Goal: Task Accomplishment & Management: Use online tool/utility

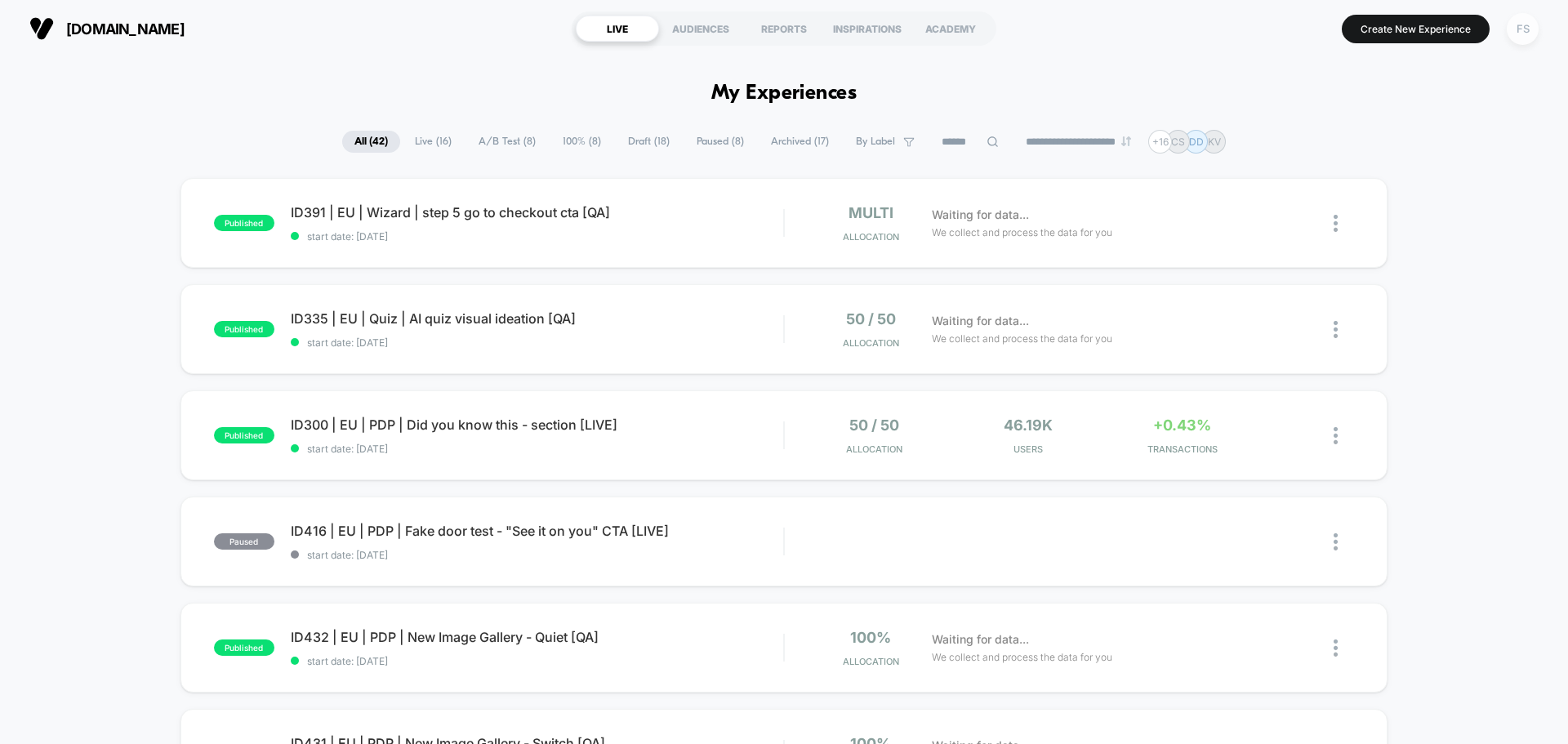
drag, startPoint x: 1530, startPoint y: 31, endPoint x: 1512, endPoint y: 39, distance: 19.7
click at [1530, 31] on div "FS" at bounding box center [1523, 29] width 31 height 31
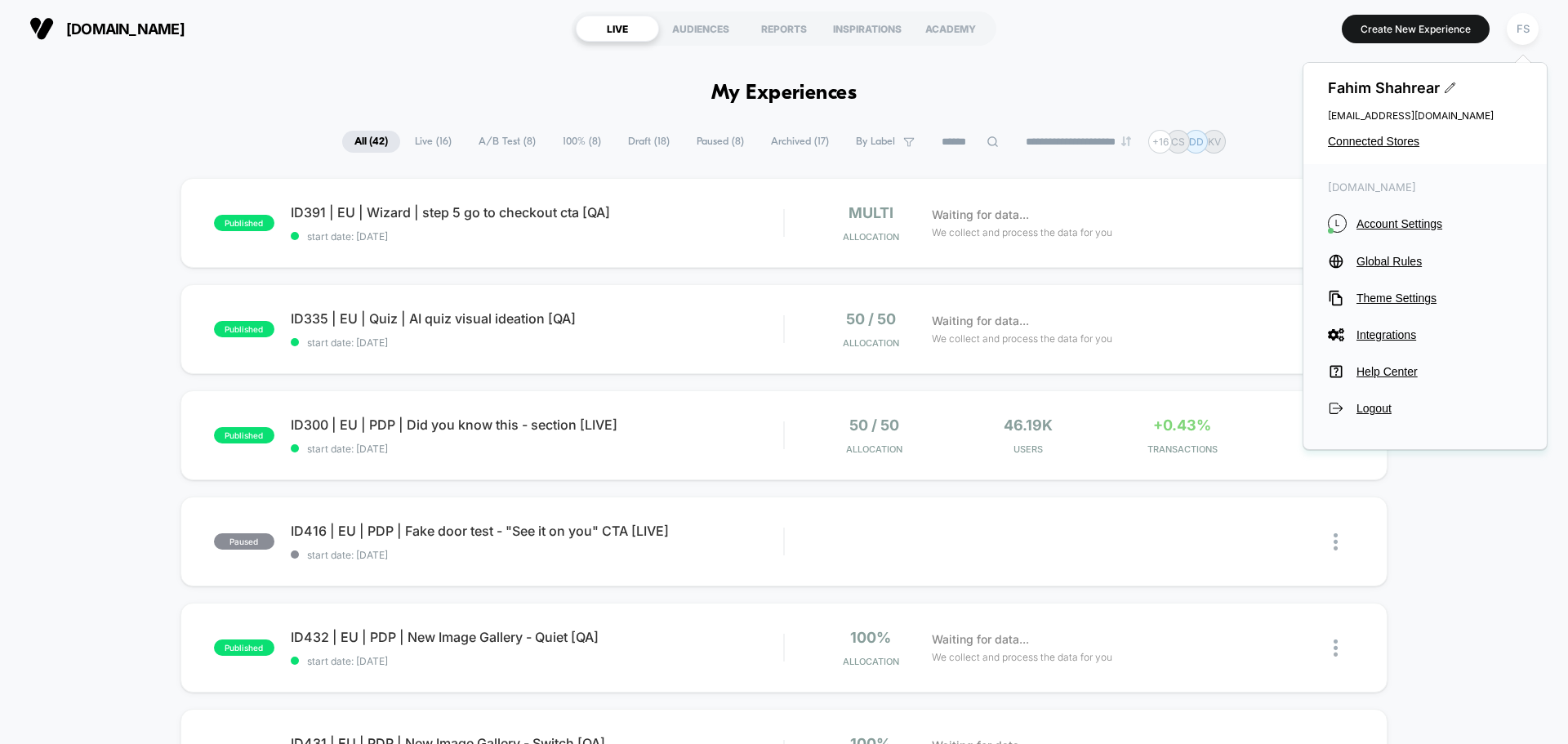
click at [1389, 131] on div "Fahim Shahrear [EMAIL_ADDRESS][DOMAIN_NAME] Connected Stores" at bounding box center [1425, 114] width 243 height 101
click at [1388, 141] on span "Connected Stores" at bounding box center [1425, 141] width 194 height 13
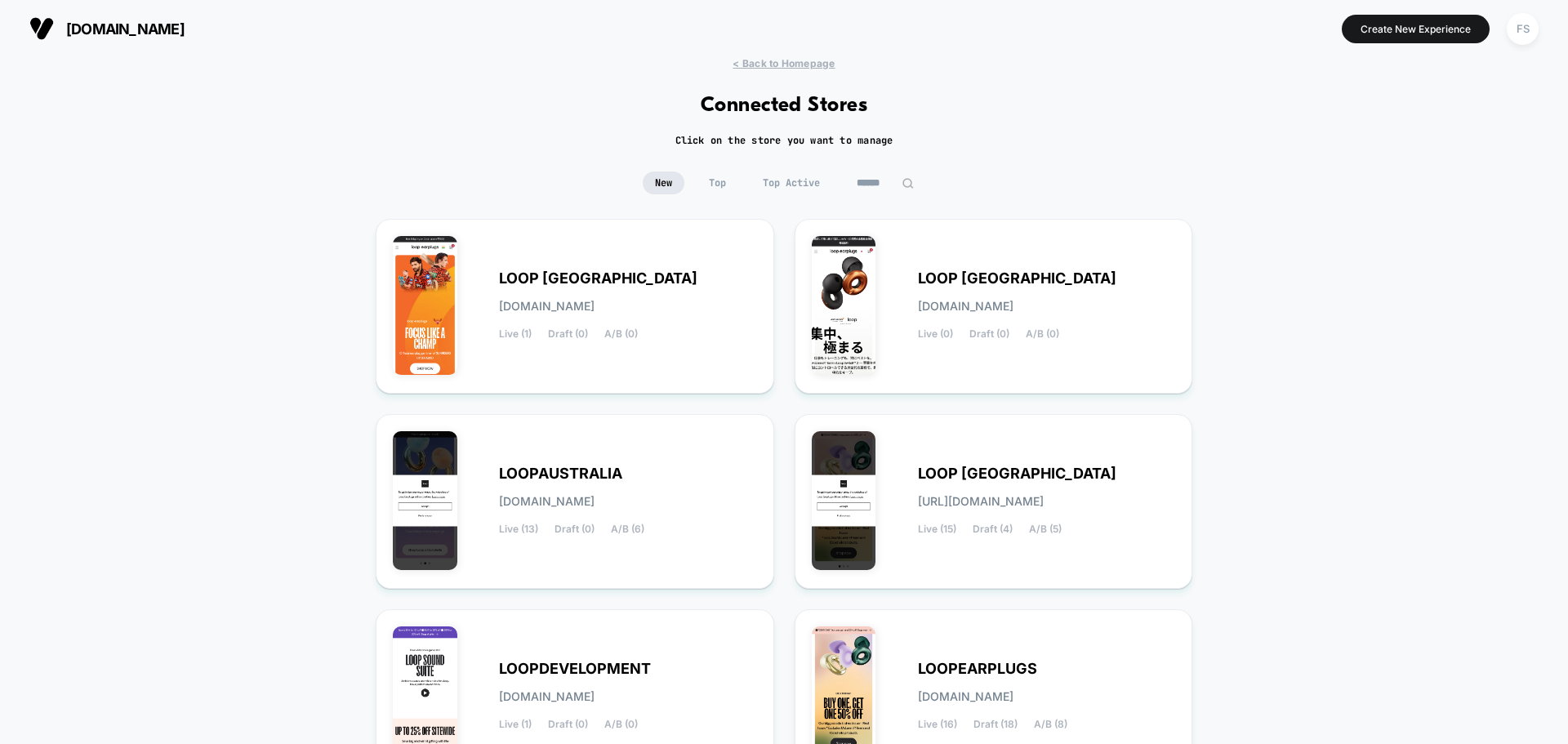
click at [762, 56] on div "[DOMAIN_NAME] Create New Experience FS" at bounding box center [784, 28] width 1568 height 57
click at [799, 65] on span "< Back to Homepage" at bounding box center [783, 63] width 102 height 12
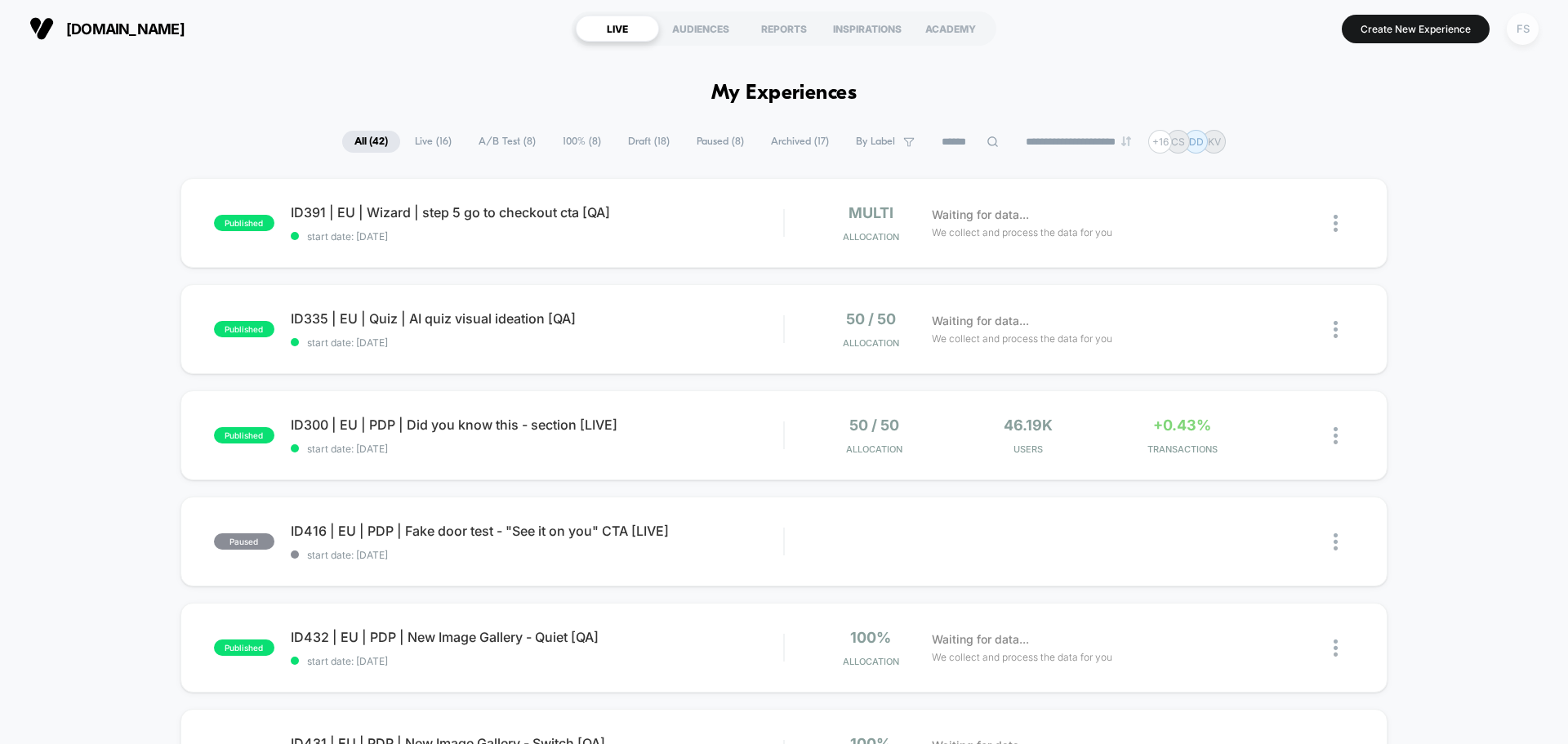
click at [1516, 33] on div "FS" at bounding box center [1523, 29] width 31 height 31
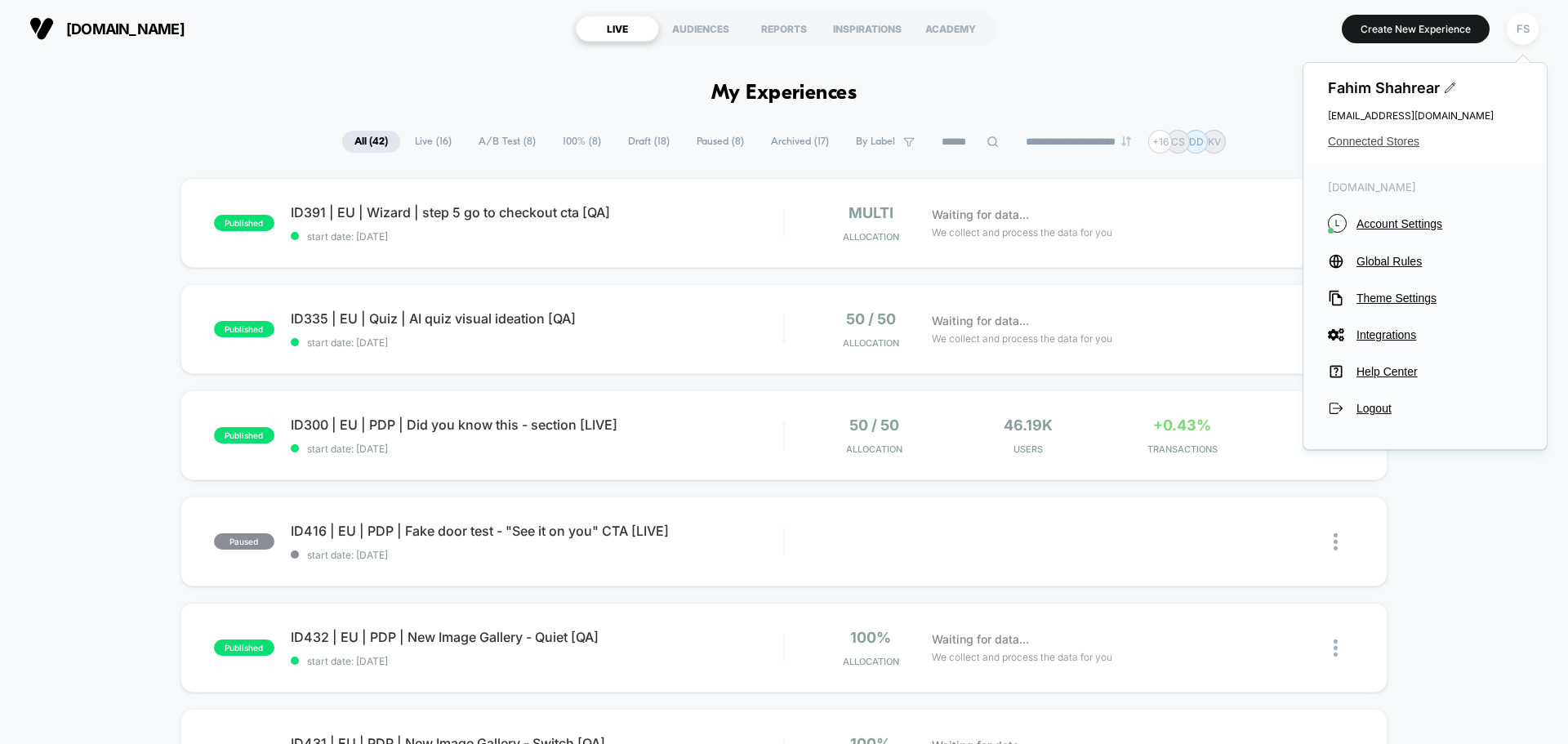
click at [1391, 145] on span "Connected Stores" at bounding box center [1425, 141] width 194 height 13
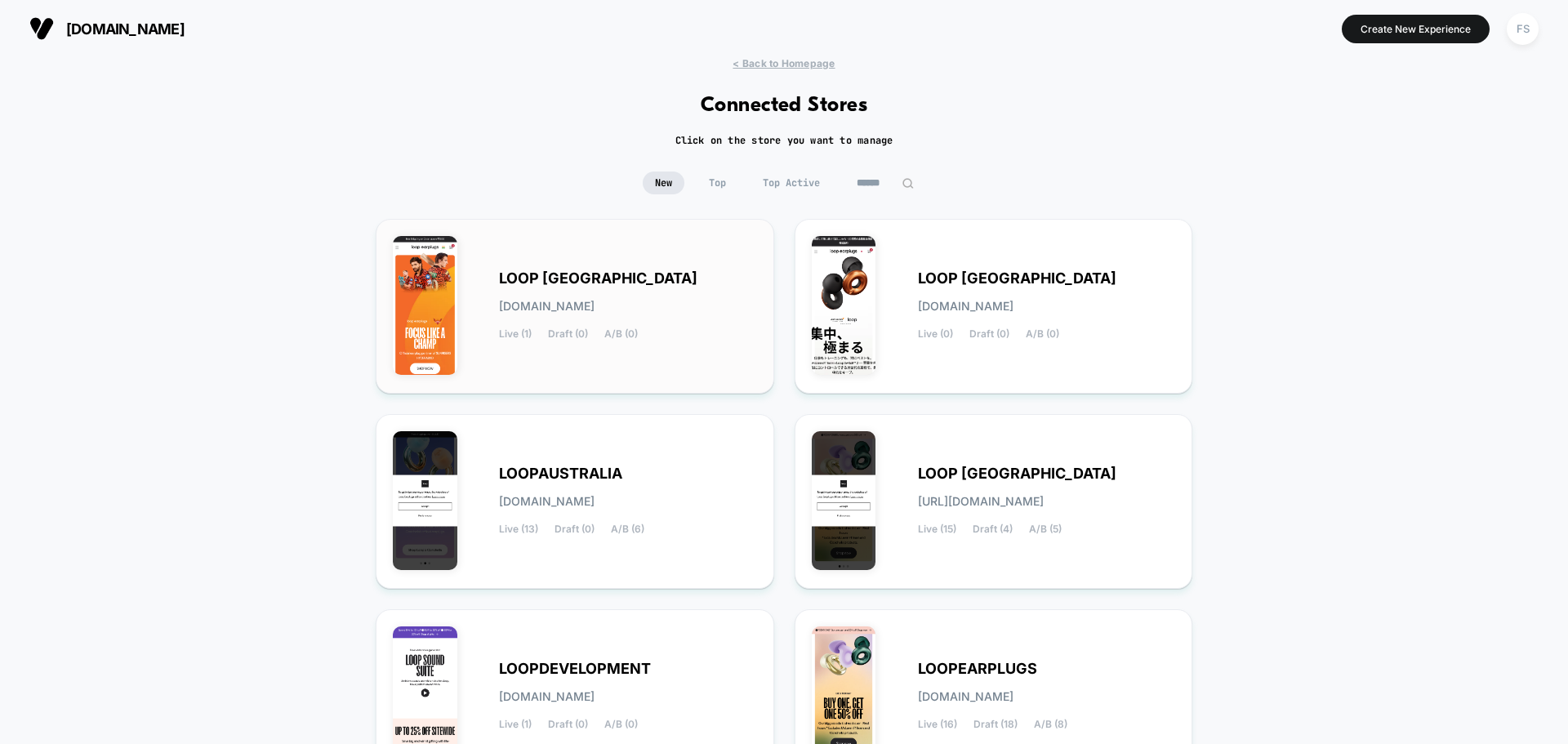
click at [567, 264] on div "LOOP [GEOGRAPHIC_DATA] [DOMAIN_NAME] Live (1) Draft (0) A/B (0)" at bounding box center [574, 306] width 364 height 141
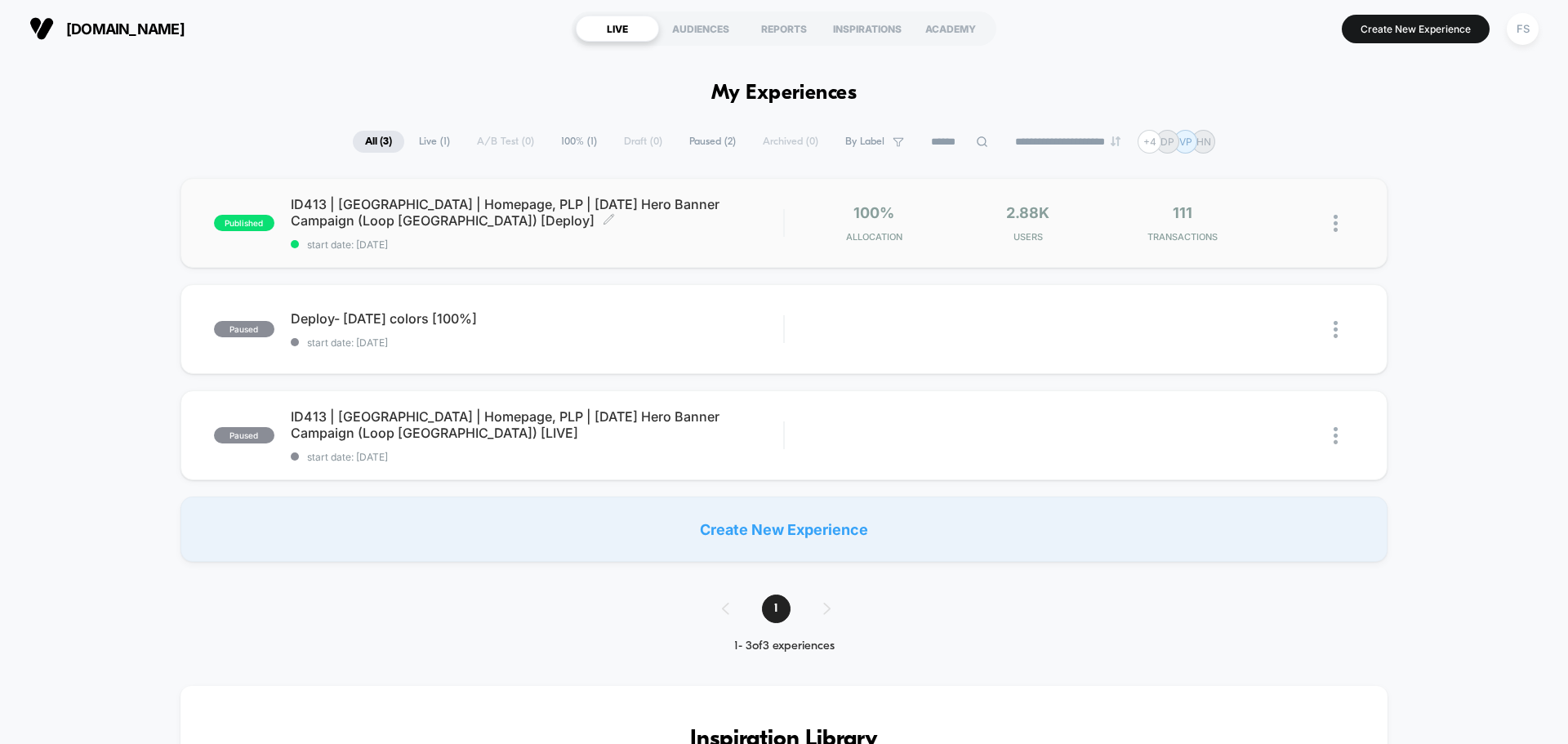
click at [620, 214] on span "ID413 | [GEOGRAPHIC_DATA] | Homepage, PLP | [DATE] Hero Banner Campaign (Loop […" at bounding box center [537, 212] width 492 height 32
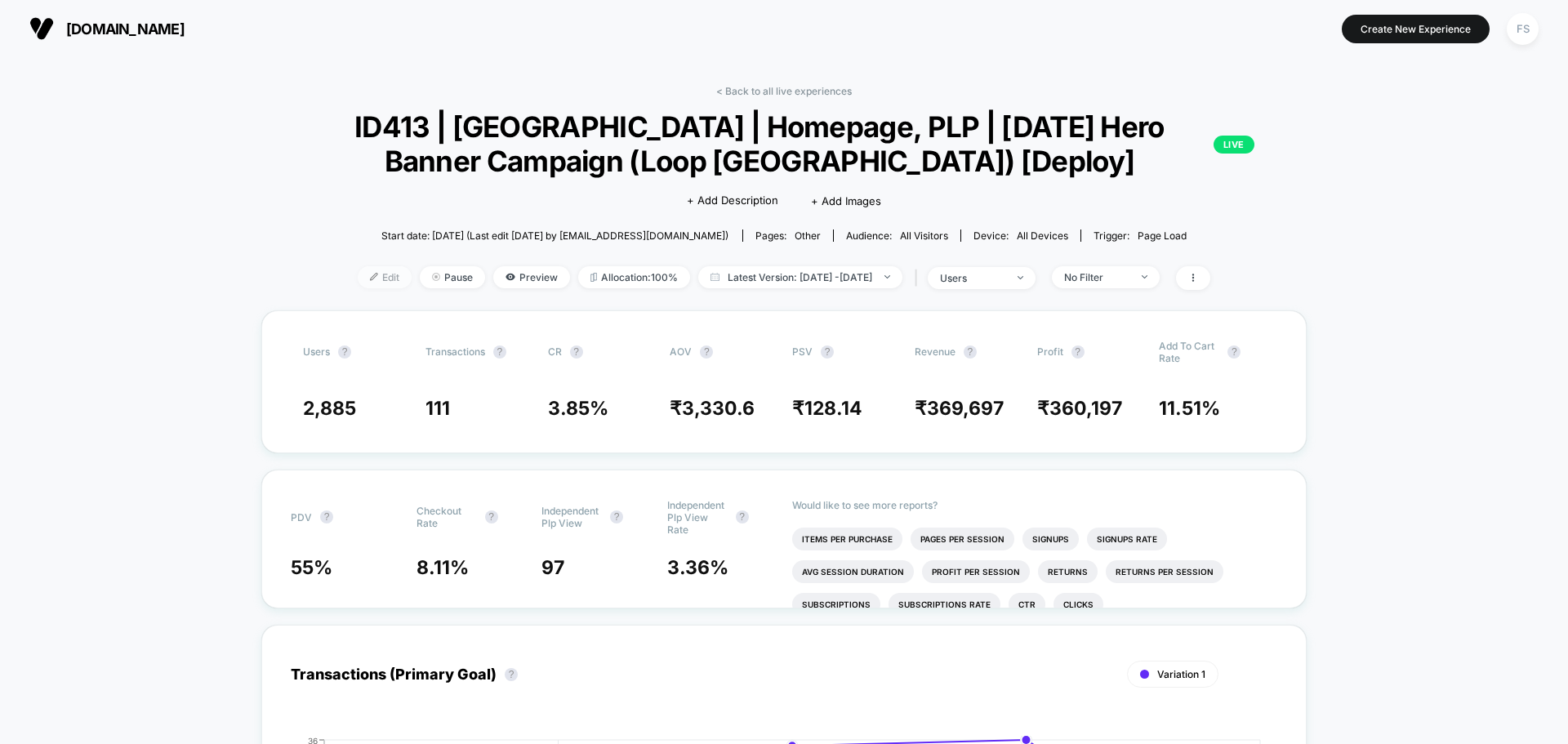
click at [357, 283] on span "Edit" at bounding box center [385, 277] width 54 height 22
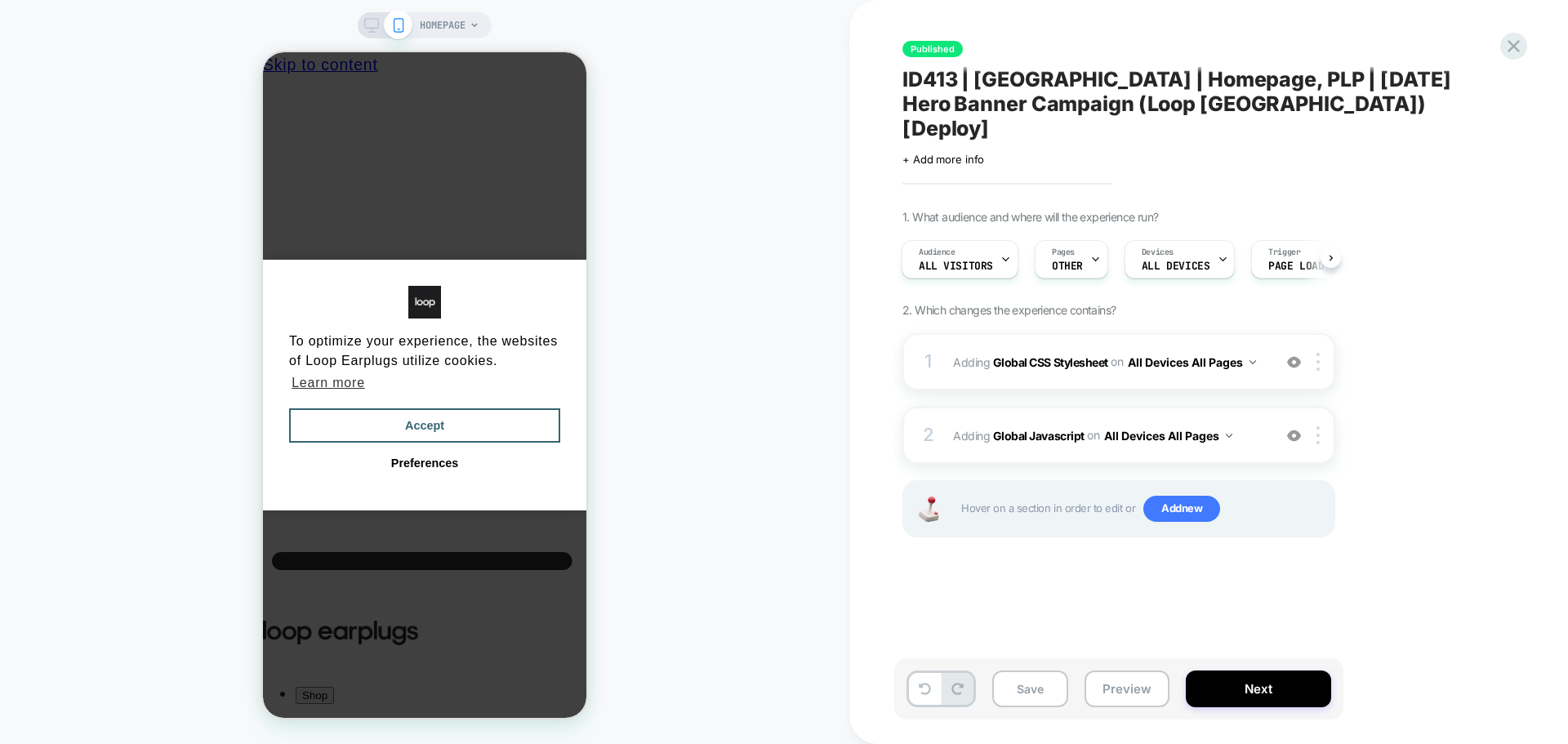
scroll to position [0, 12]
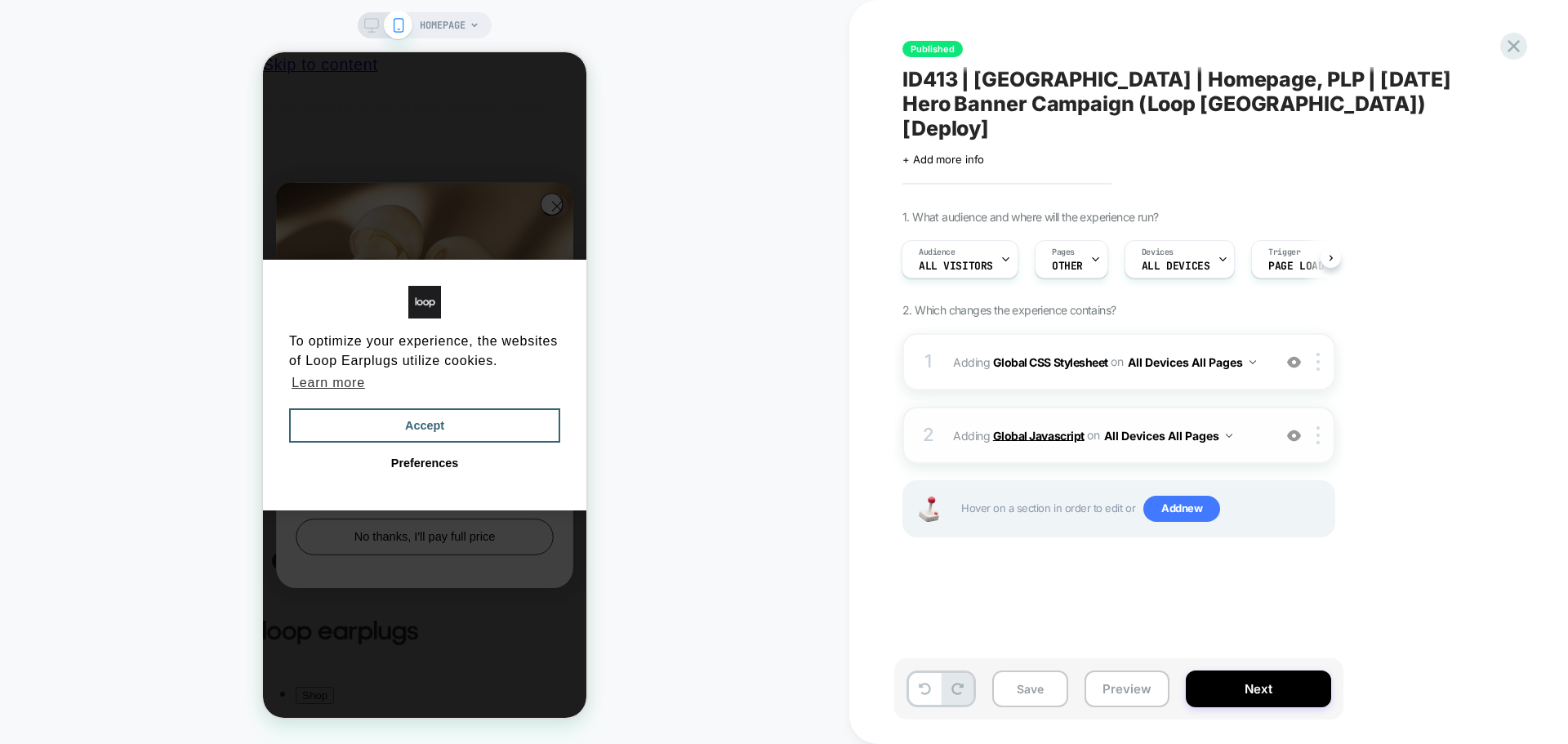
click at [1033, 428] on b "Global Javascript" at bounding box center [1038, 435] width 92 height 14
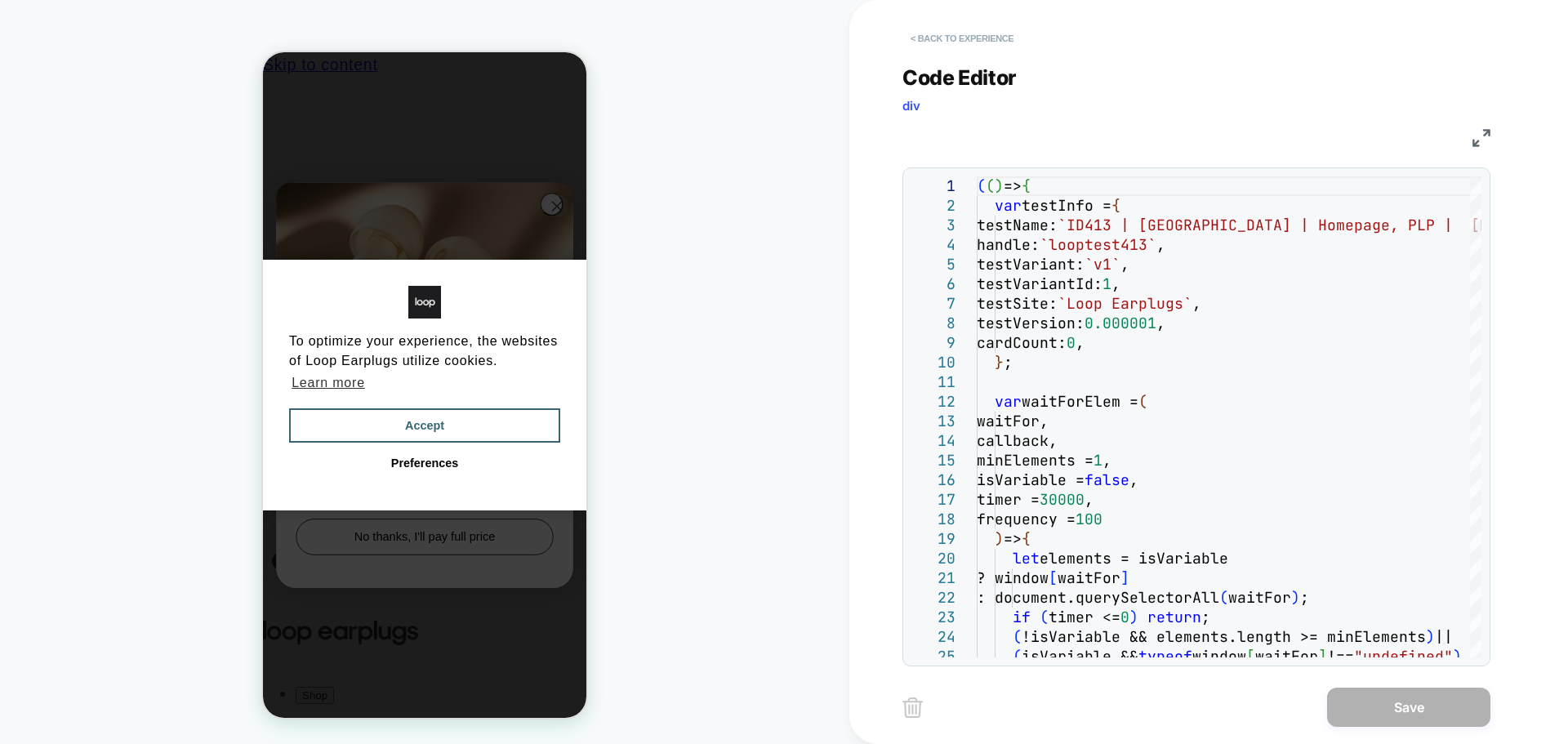
click at [968, 31] on button "< Back to experience" at bounding box center [962, 38] width 119 height 26
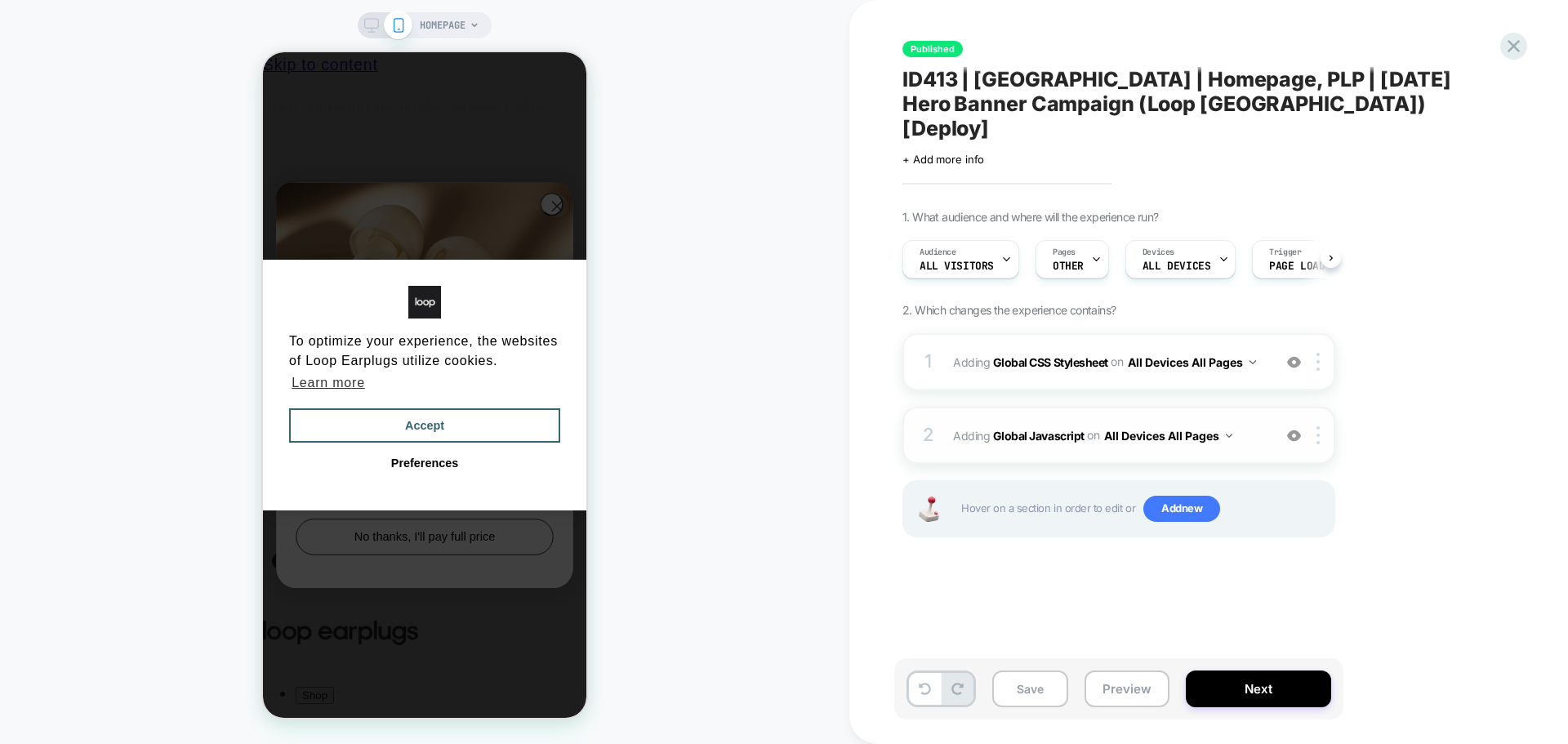
scroll to position [0, 1]
click at [1048, 428] on b "Global Javascript" at bounding box center [1038, 435] width 92 height 14
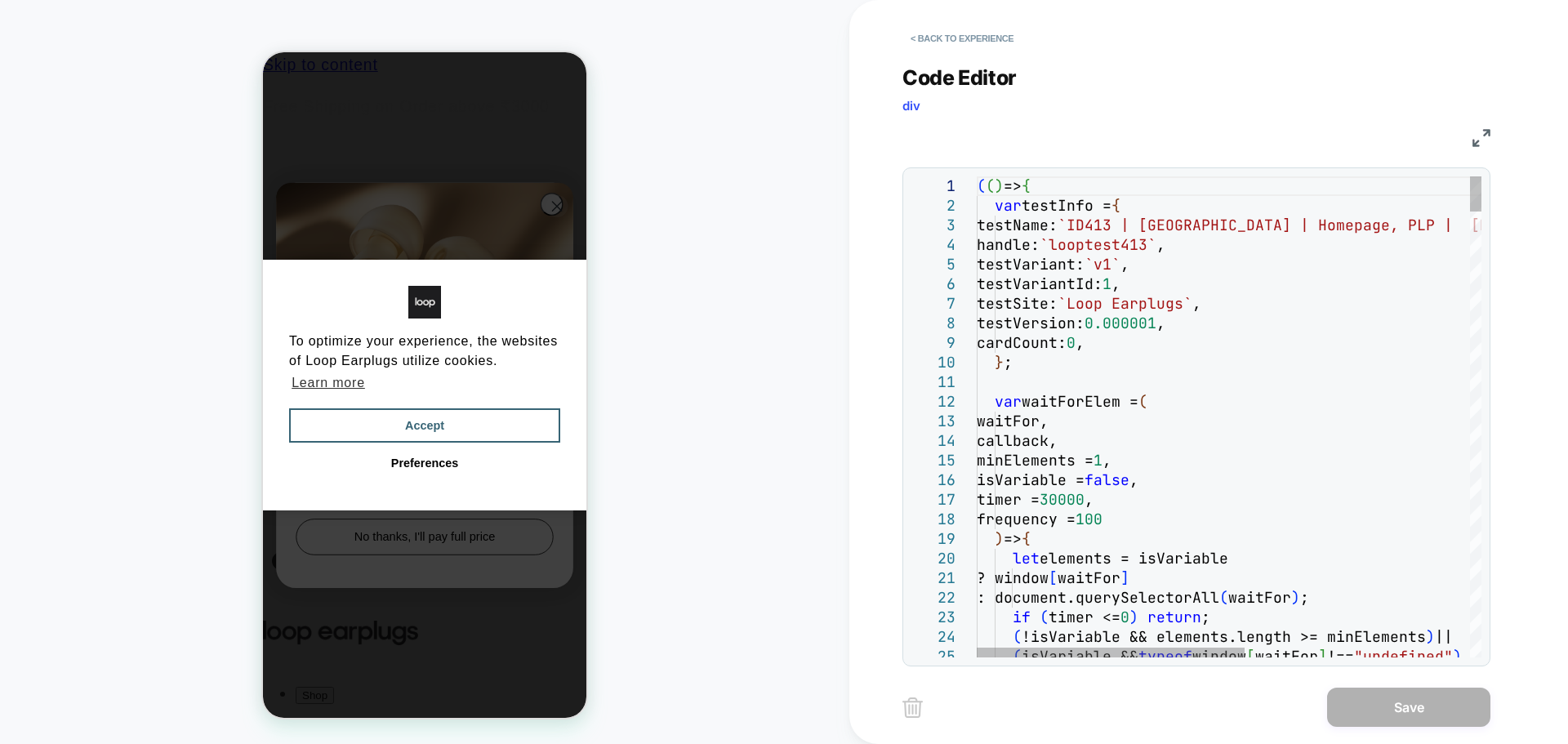
scroll to position [0, 0]
type textarea "**********"
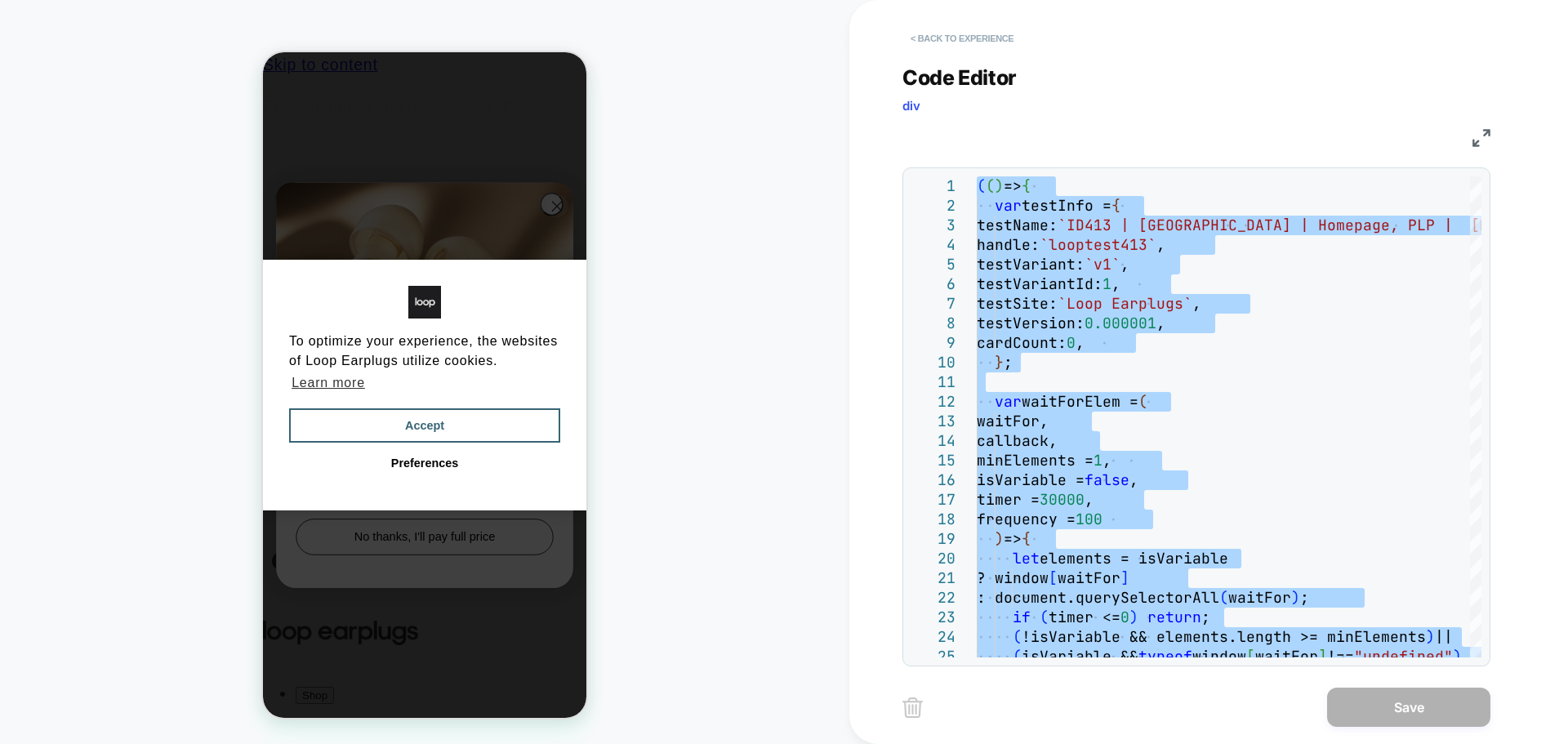
click at [947, 42] on button "< Back to experience" at bounding box center [962, 38] width 119 height 26
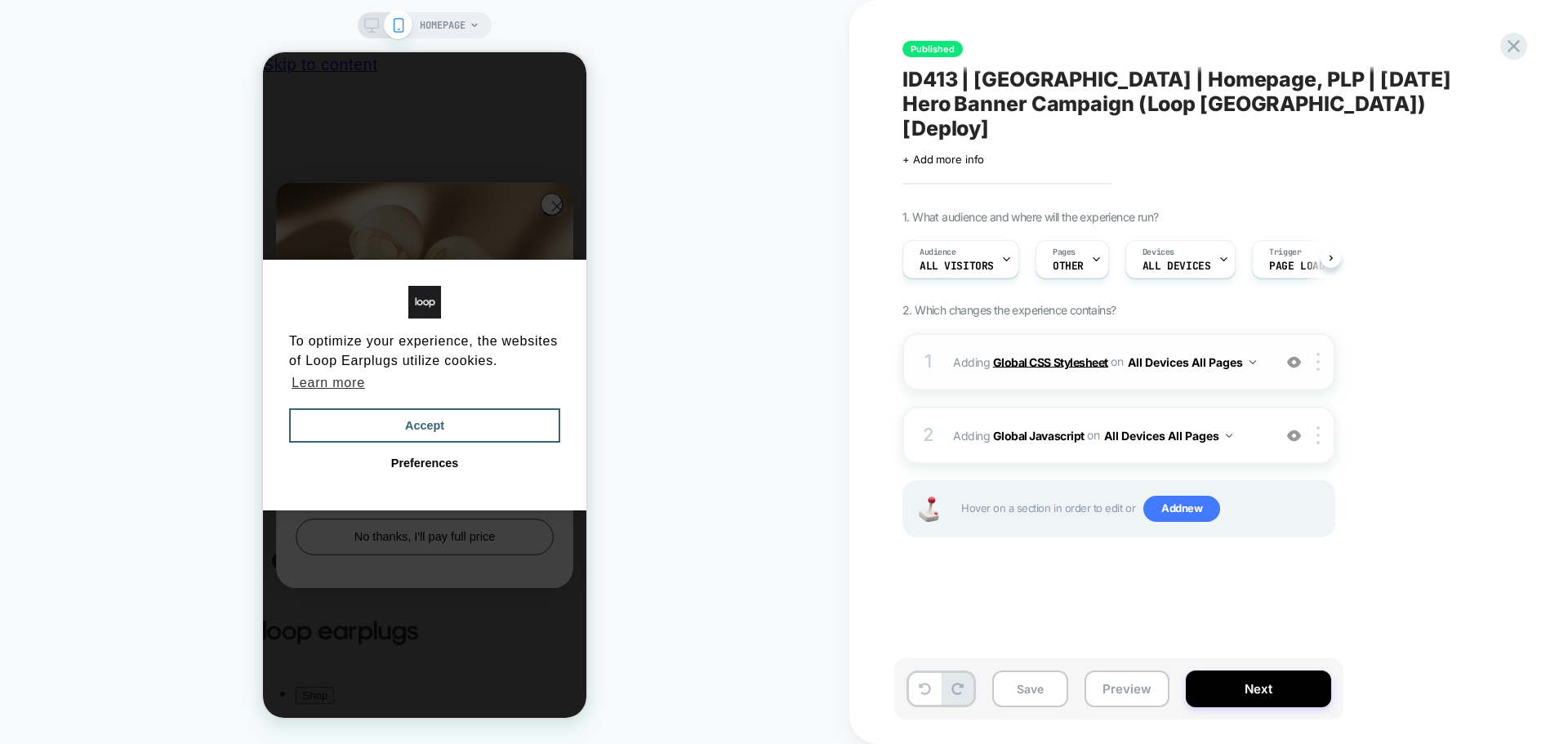
scroll to position [0, 1]
click at [1059, 355] on b "Global CSS Stylesheet" at bounding box center [1051, 362] width 115 height 14
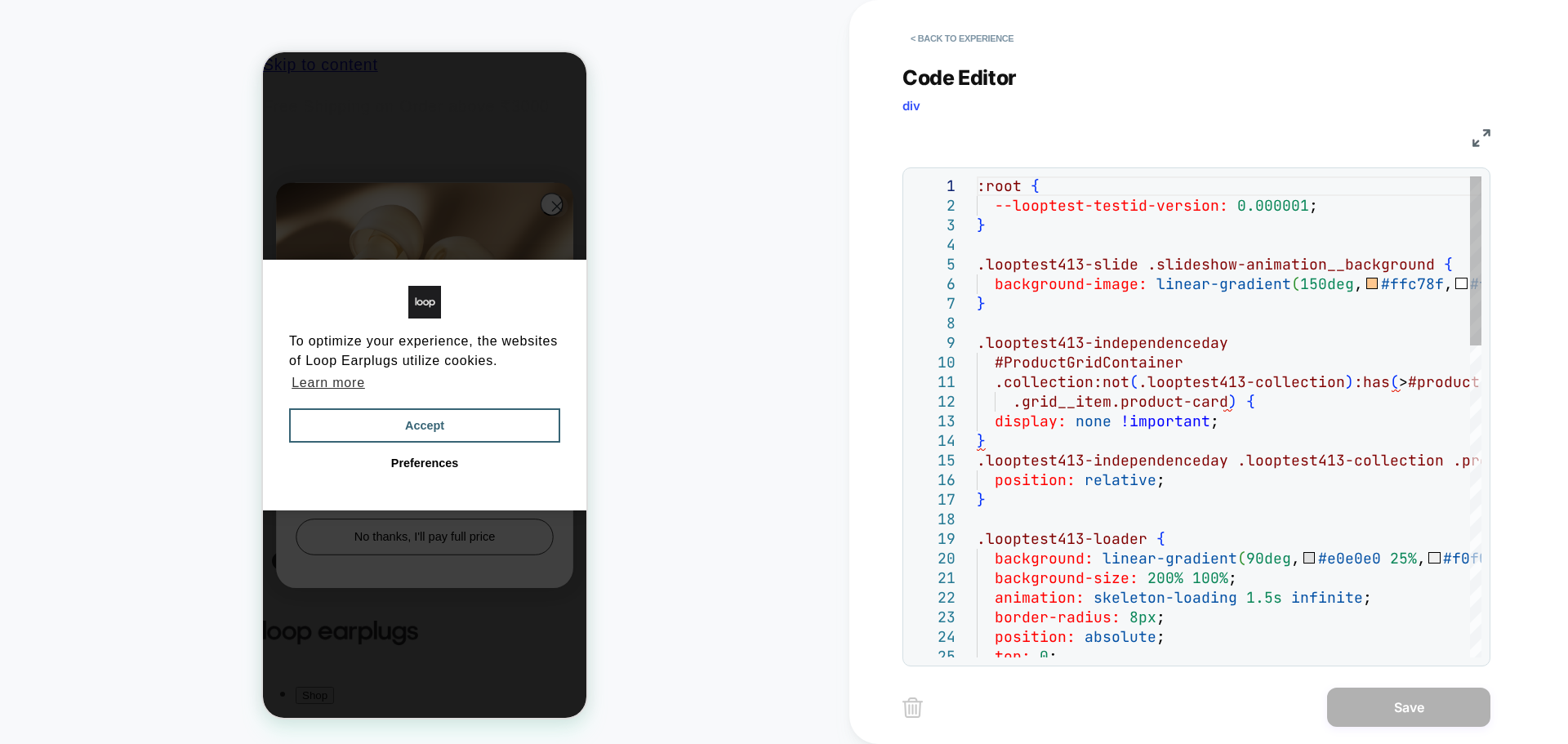
type textarea "**********"
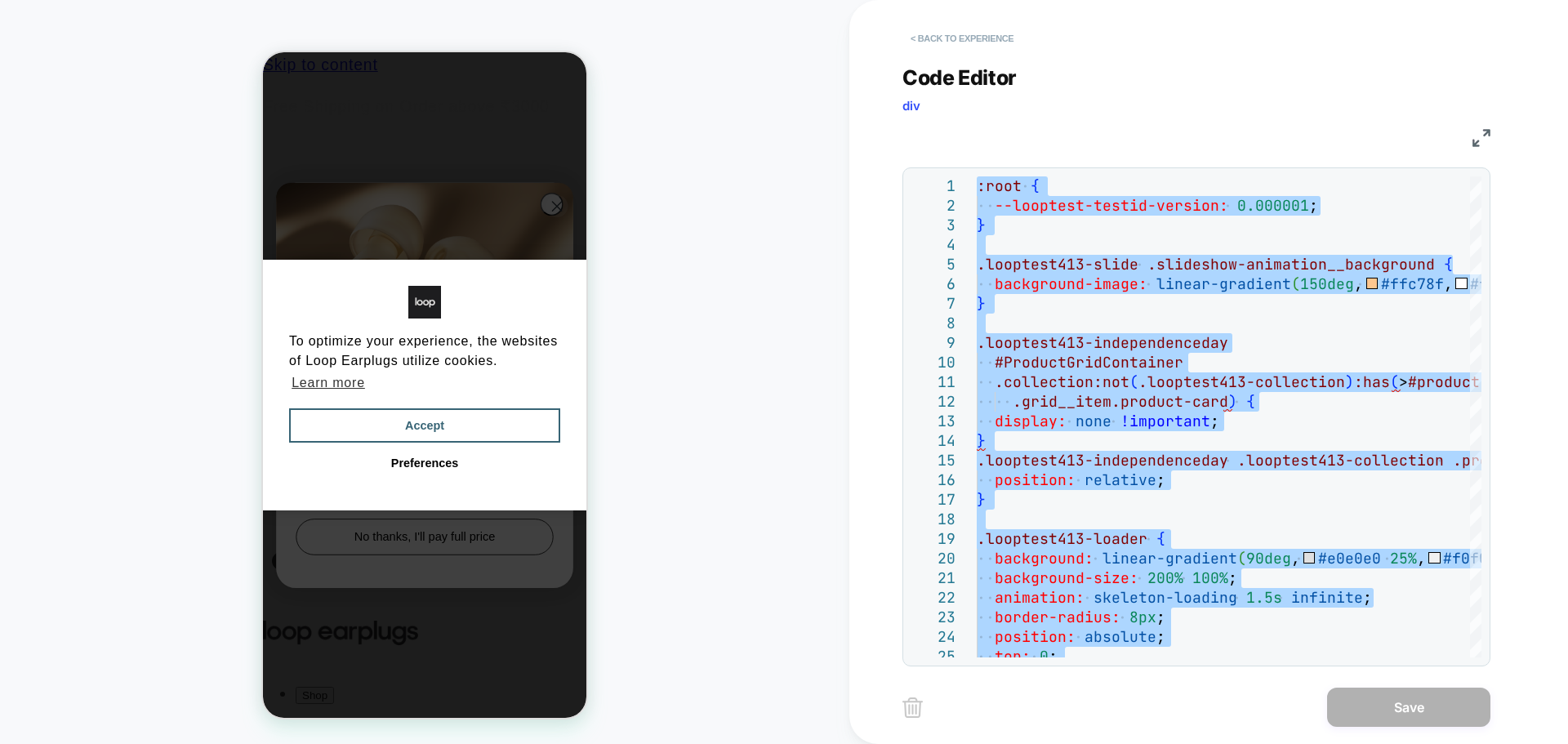
click at [977, 44] on button "< Back to experience" at bounding box center [962, 38] width 119 height 26
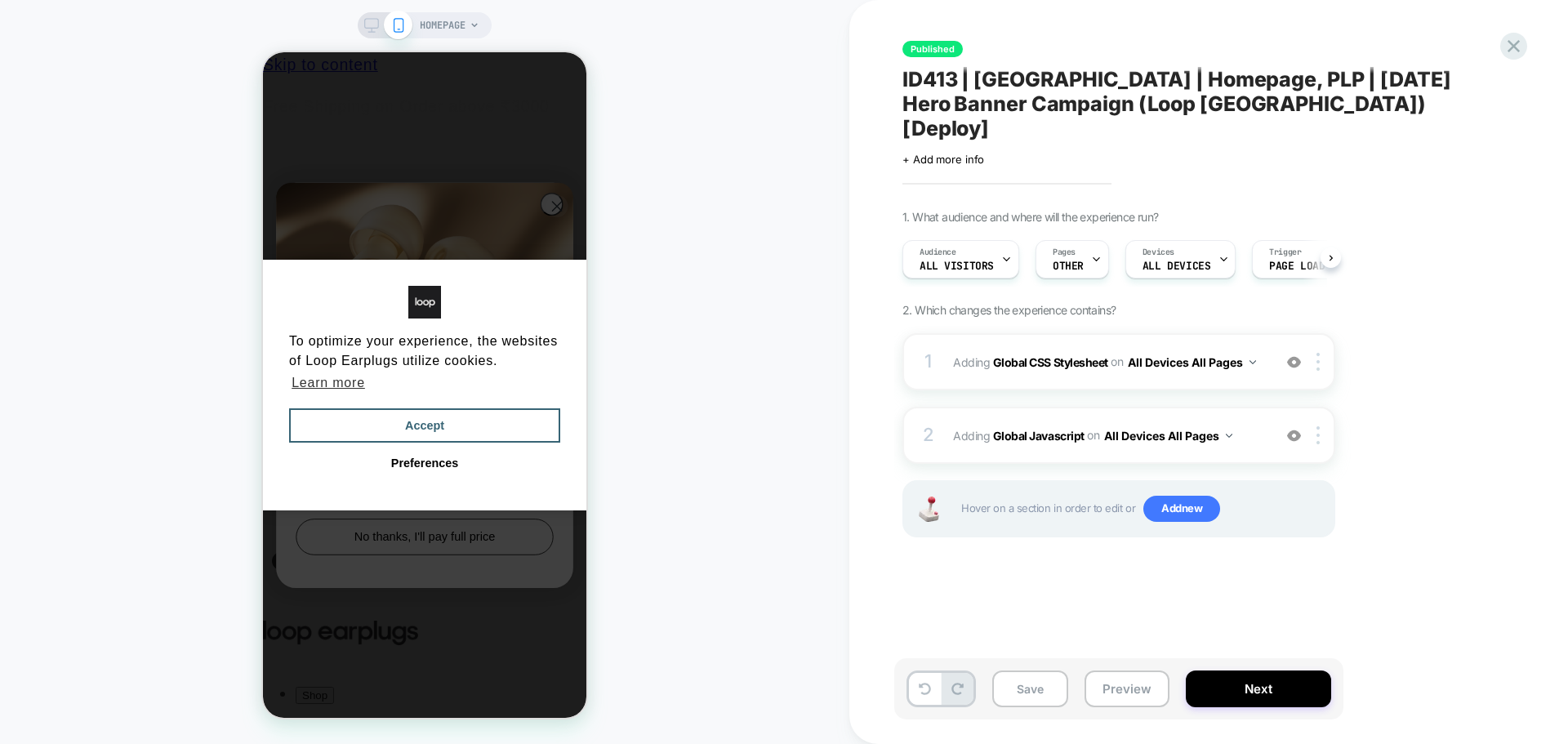
scroll to position [0, 1]
click at [1507, 48] on icon at bounding box center [1513, 45] width 22 height 22
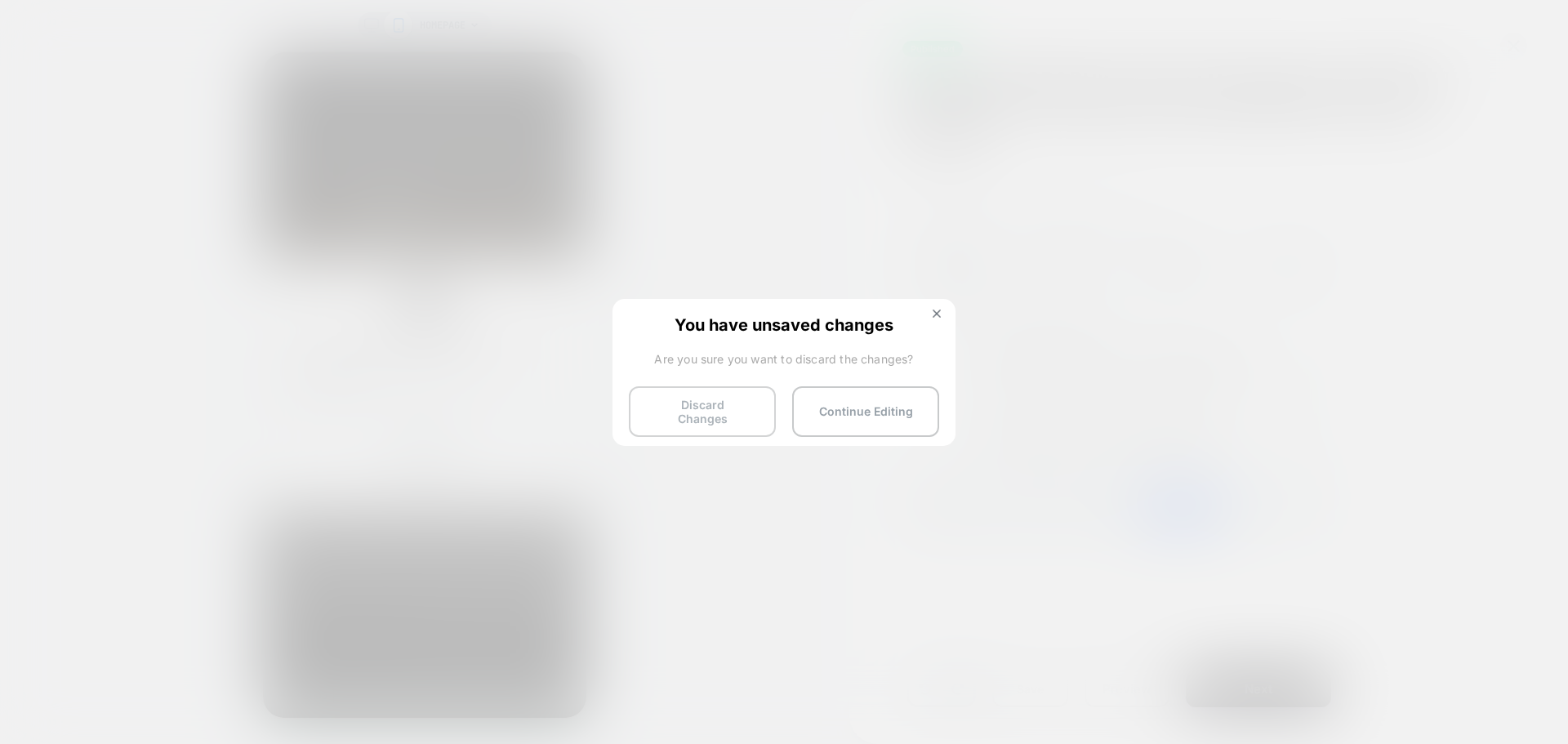
click at [698, 409] on button "Discard Changes" at bounding box center [702, 412] width 147 height 51
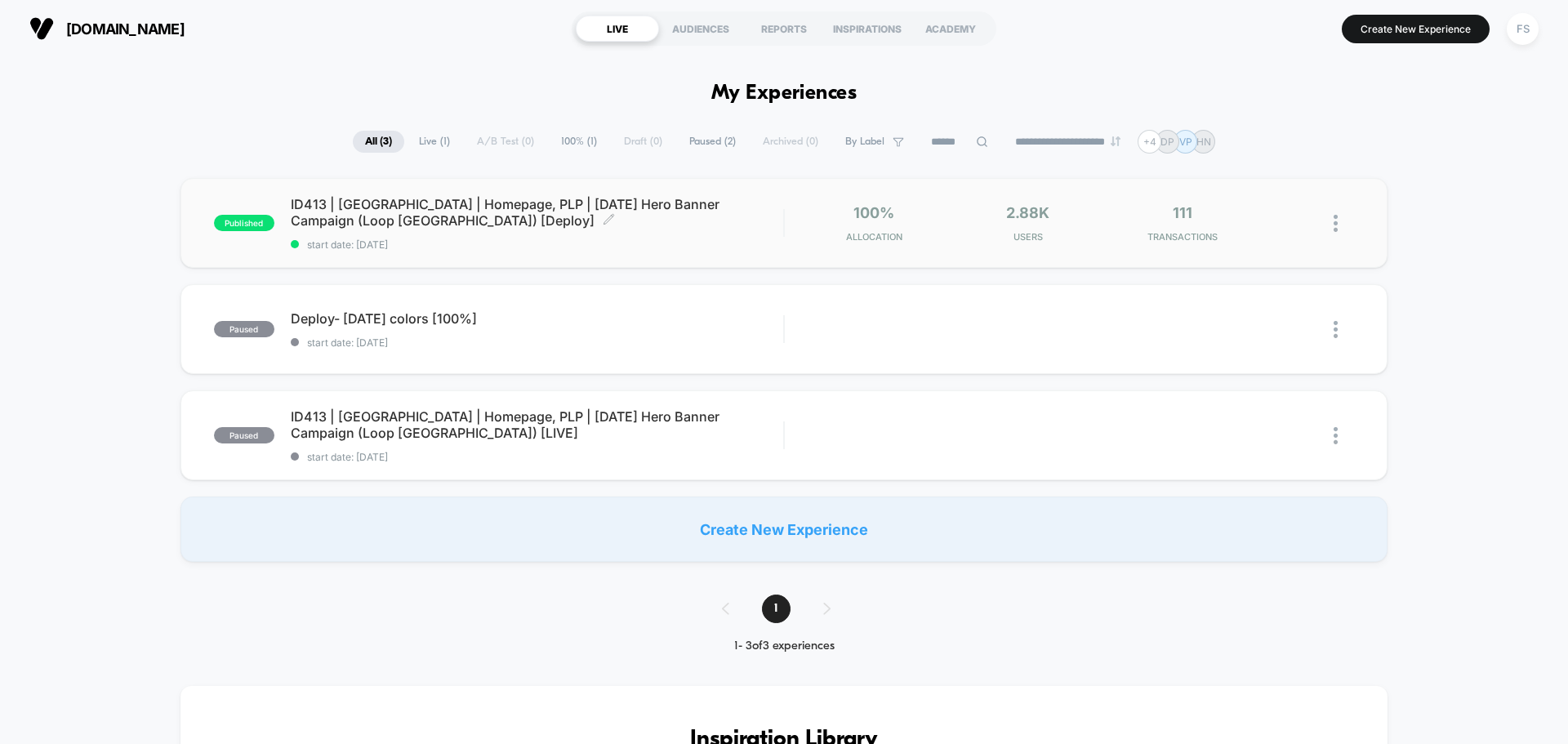
click at [394, 208] on span "ID413 | [GEOGRAPHIC_DATA] | Homepage, PLP | [DATE] Hero Banner Campaign (Loop […" at bounding box center [537, 212] width 492 height 32
